Goal: Transaction & Acquisition: Purchase product/service

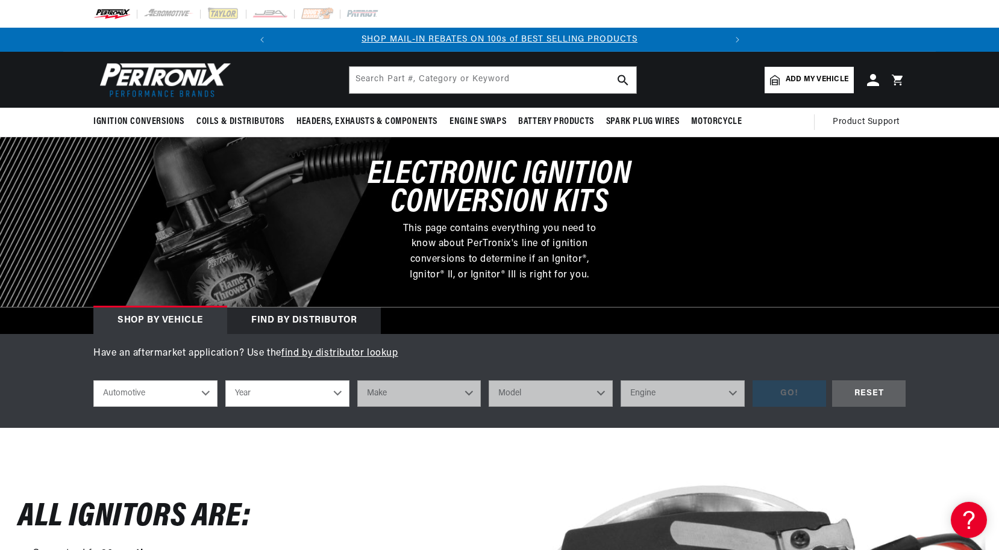
click at [202, 392] on select "Automotive Agricultural Industrial Marine Motorcycle" at bounding box center [155, 394] width 124 height 26
click at [93, 381] on select "Automotive Agricultural Industrial Marine Motorcycle" at bounding box center [155, 394] width 124 height 26
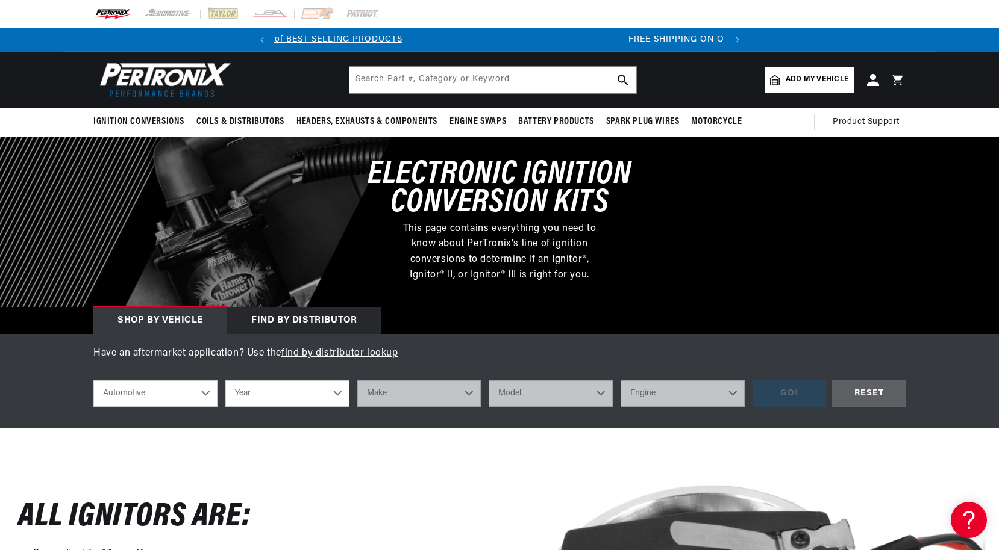
scroll to position [0, 450]
click at [335, 394] on select "Year 2022 2021 2020 2019 2018 2017 2016 2015 2014 2013 2012 2011 2010 2009 2008…" at bounding box center [287, 394] width 124 height 26
click at [337, 392] on select "Year 2022 2021 2020 2019 2018 2017 2016 2015 2014 2013 2012 2011 2010 2009 2008…" at bounding box center [287, 394] width 124 height 26
click at [266, 391] on select "Year 2022 2021 2020 2019 2018 2017 2016 2015 2014 2013 2012 2011 2010 2009 2008…" at bounding box center [287, 394] width 124 height 26
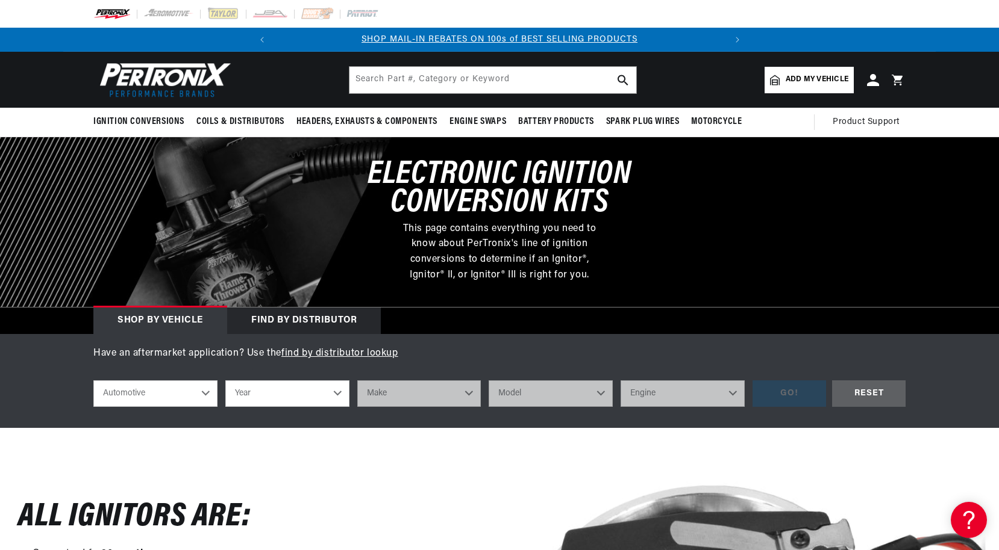
click at [341, 393] on select "Year 2022 2021 2020 2019 2018 2017 2016 2015 2014 2013 2012 2011 2010 2009 2008…" at bounding box center [287, 394] width 124 height 26
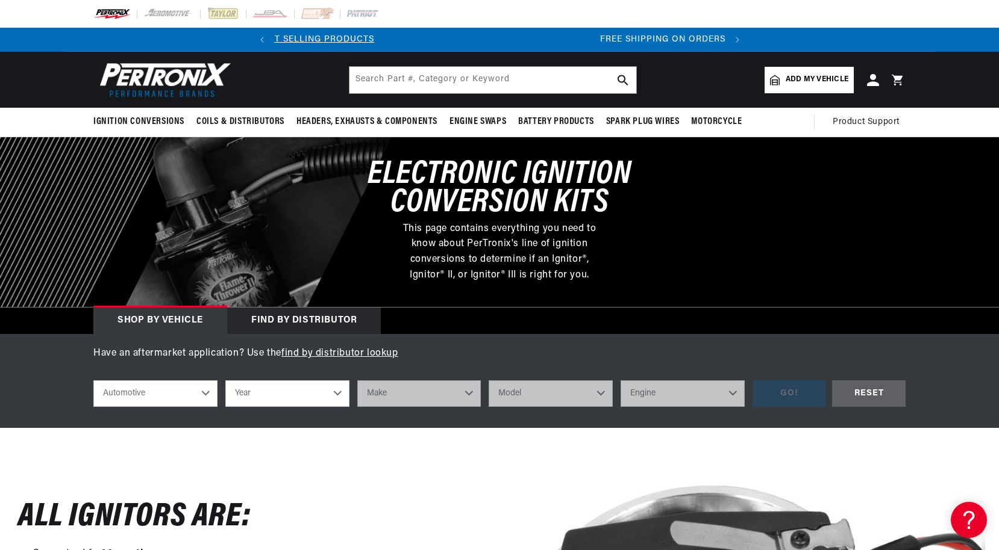
scroll to position [0, 450]
select select "1964"
click at [225, 381] on select "Year 2022 2021 2020 2019 2018 2017 2016 2015 2014 2013 2012 2011 2010 2009 2008…" at bounding box center [287, 394] width 124 height 26
select select "1964"
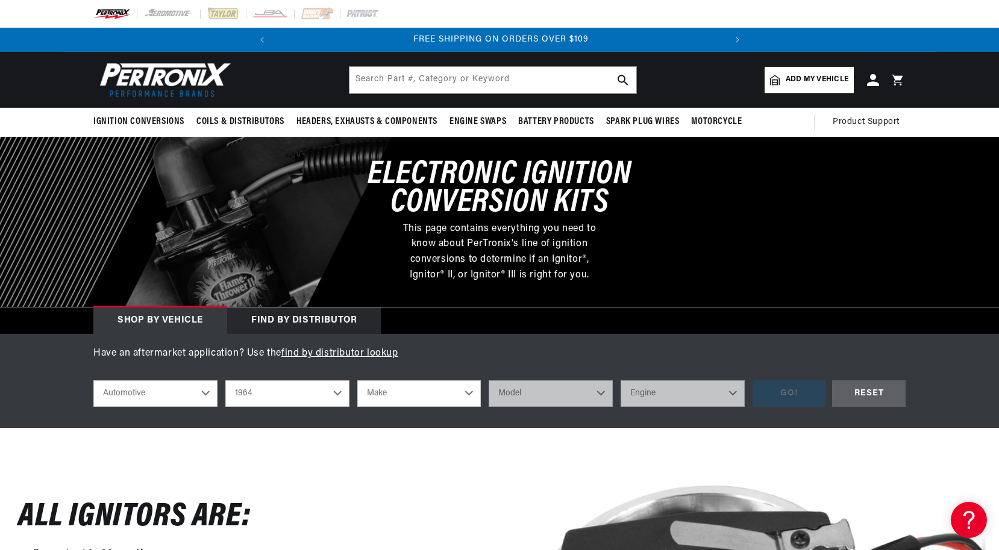
click at [469, 395] on select "Make American Motors Aston Martin Austin Austin Healey Bentley Buick Cadillac C…" at bounding box center [419, 394] width 124 height 26
select select "Oldsmobile"
click at [357, 381] on select "Make American Motors Aston Martin Austin Austin Healey Bentley Buick Cadillac C…" at bounding box center [419, 394] width 124 height 26
select select "Oldsmobile"
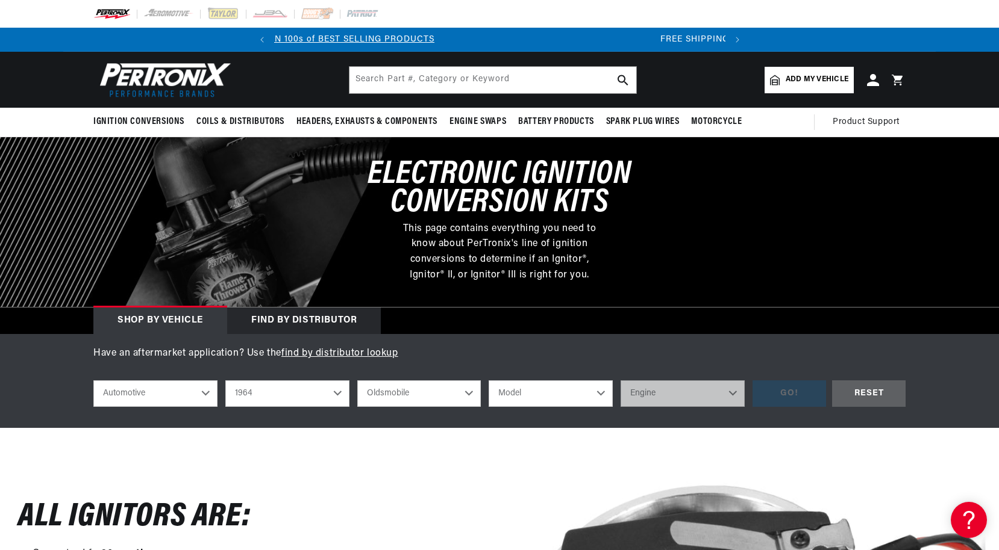
click at [600, 392] on select "Model 98 442 Cutlass Dynamic 88 F85 Fiesta Jetstar 88 Jetstar I Starfire Super …" at bounding box center [550, 394] width 124 height 26
select select "F85"
click at [488, 381] on select "Model 98 442 Cutlass Dynamic 88 F85 Fiesta Jetstar 88 Jetstar I Starfire Super …" at bounding box center [550, 394] width 124 height 26
select select "F85"
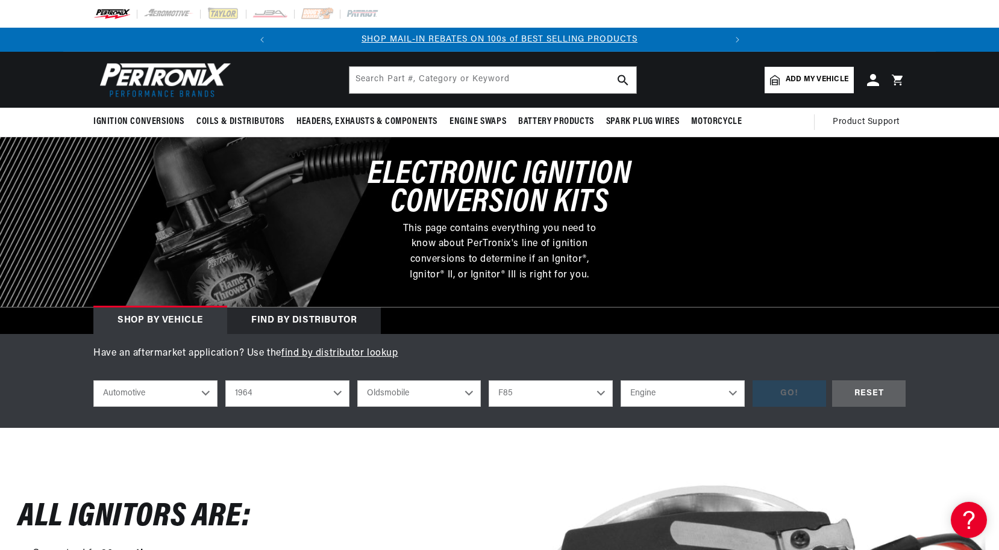
click at [731, 390] on select "Engine 3.5L 3.7L 5.4L 5.7L 6.6L 7.5L" at bounding box center [682, 394] width 124 height 26
select select "3.7L"
click at [620, 381] on select "Engine 3.5L 3.7L 5.4L 5.7L 6.6L 7.5L" at bounding box center [682, 394] width 124 height 26
select select "3.7L"
click at [791, 395] on div "GO!" at bounding box center [788, 394] width 73 height 27
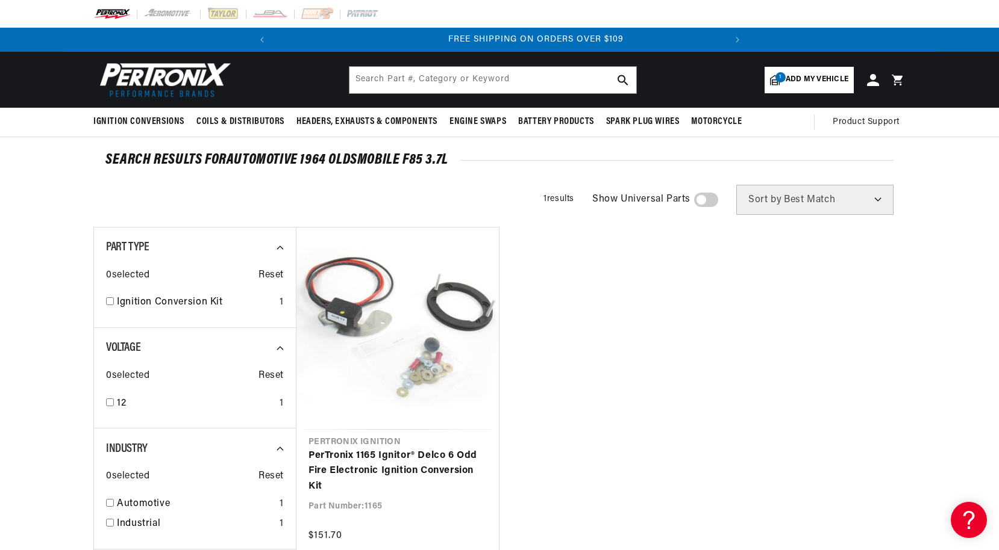
scroll to position [0, 450]
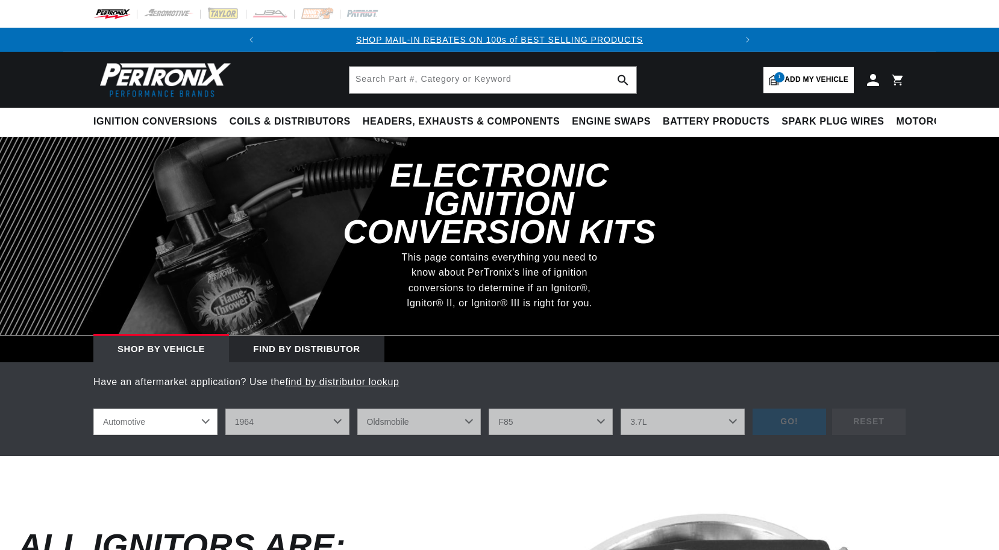
select select "1964"
select select "Oldsmobile"
select select "F85"
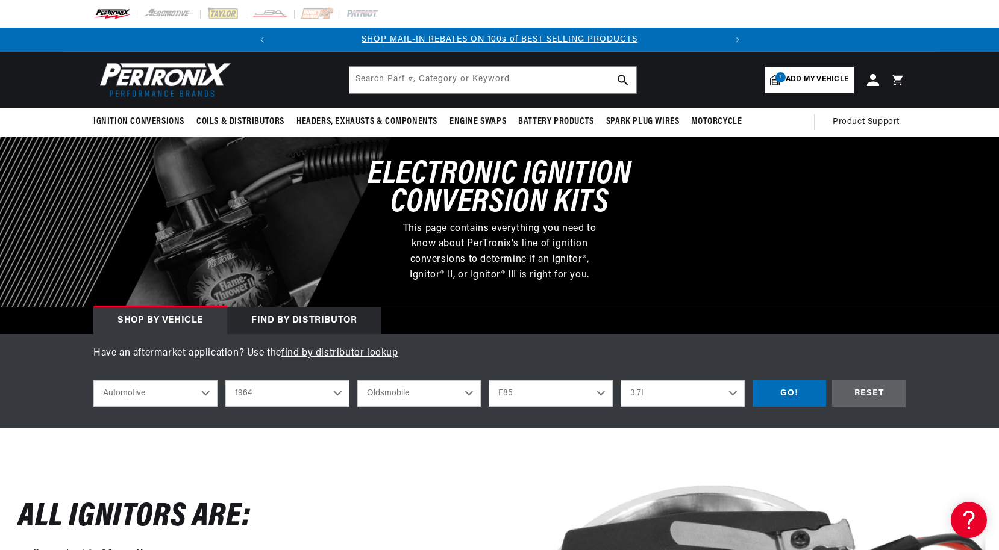
click at [732, 394] on select "3.5L 3.7L 5.4L 5.7L 6.6L 7.5L" at bounding box center [682, 394] width 124 height 26
click at [620, 381] on select "3.5L 3.7L 5.4L 5.7L 6.6L 7.5L" at bounding box center [682, 394] width 124 height 26
select select "3.5L"
click at [771, 398] on div "GO!" at bounding box center [788, 394] width 73 height 27
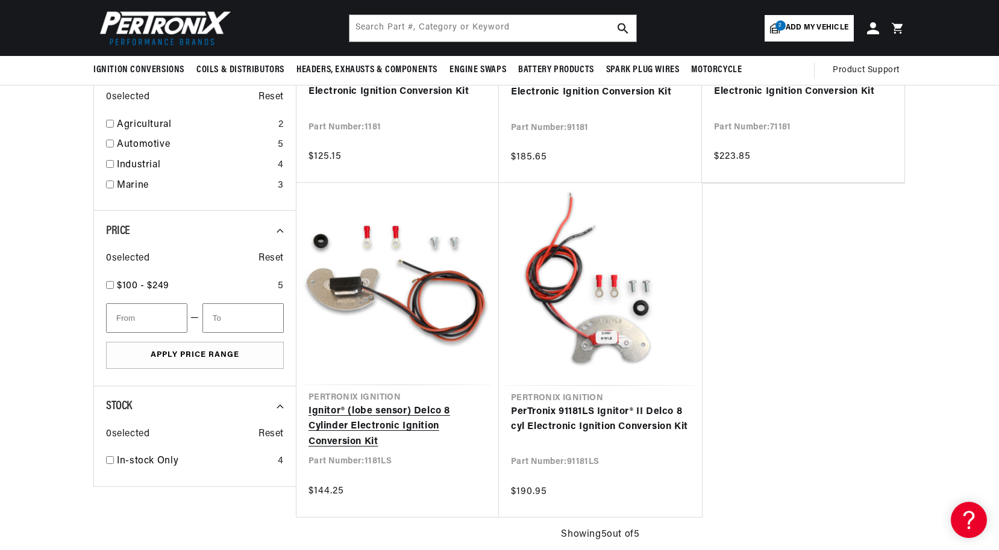
scroll to position [361, 0]
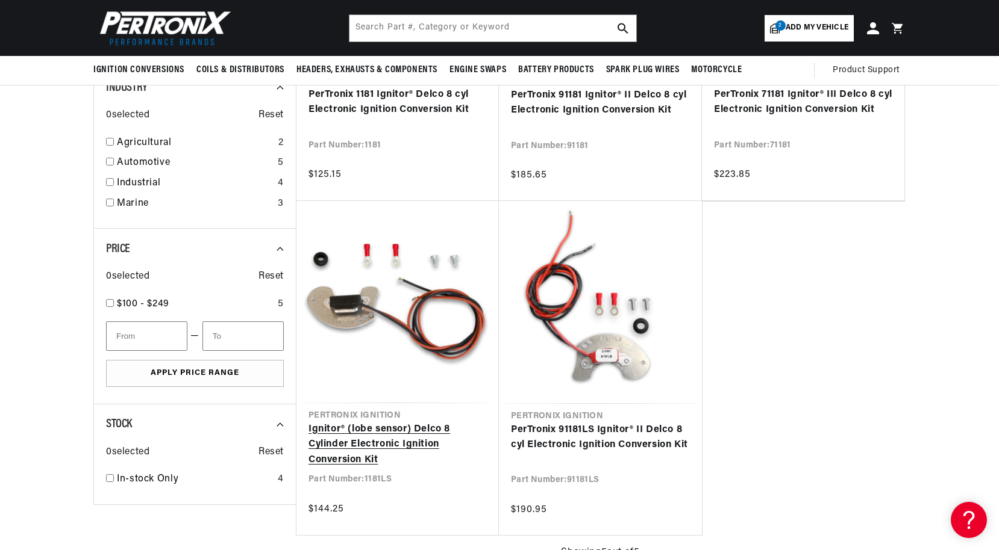
click at [381, 452] on link "Ignitor® (lobe sensor) Delco 8 Cylinder Electronic Ignition Conversion Kit" at bounding box center [397, 445] width 178 height 46
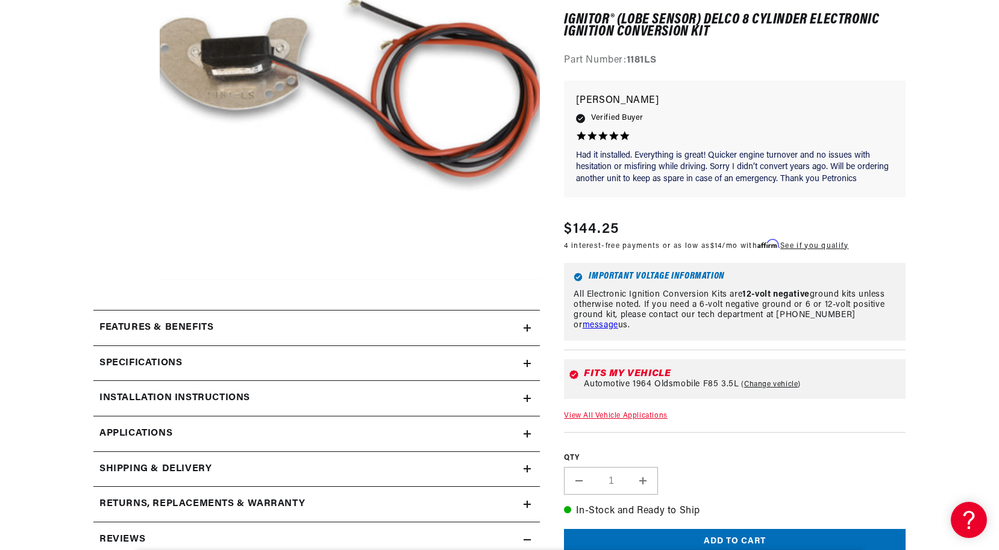
scroll to position [301, 0]
